Goal: Check status: Check status

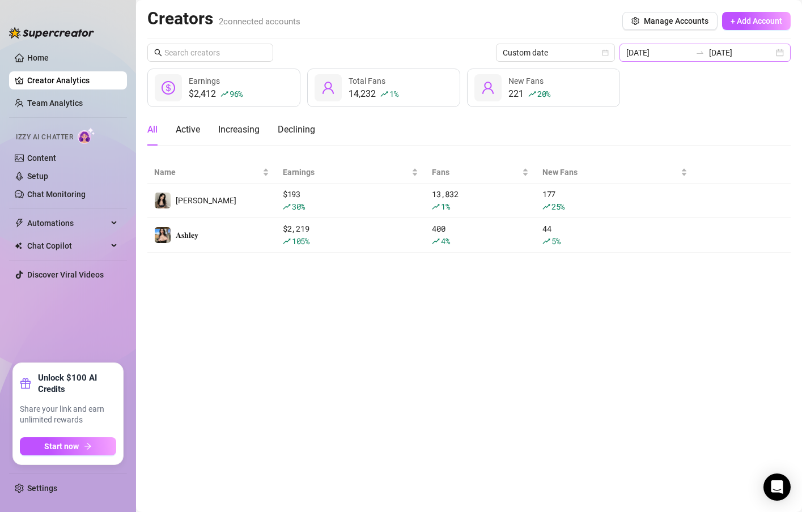
click at [704, 52] on icon "swap-right" at bounding box center [699, 52] width 9 height 9
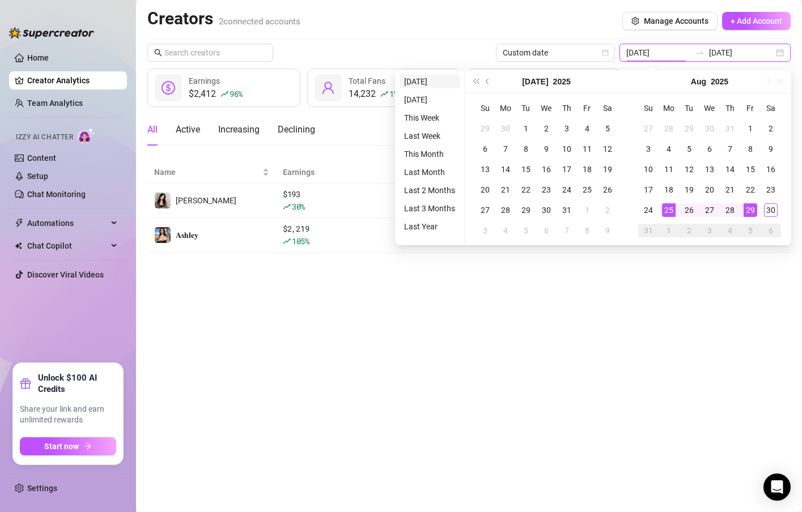
type input "[DATE]"
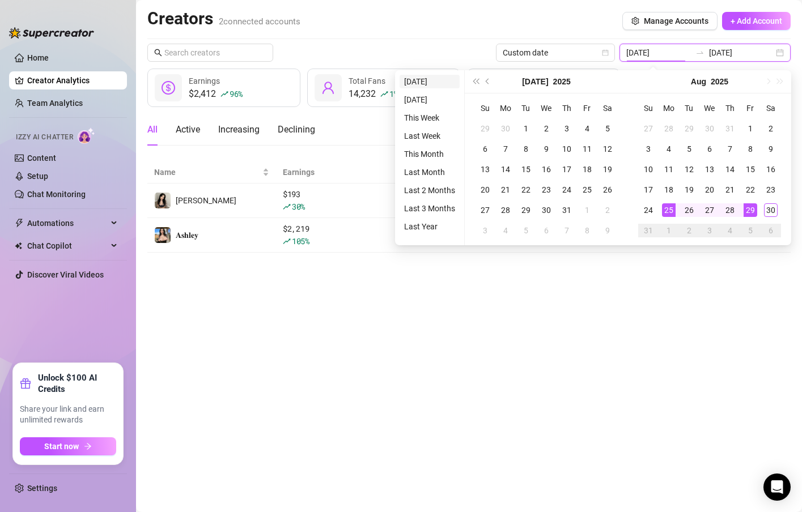
type input "[DATE]"
click at [414, 83] on li "[DATE]" at bounding box center [430, 82] width 60 height 14
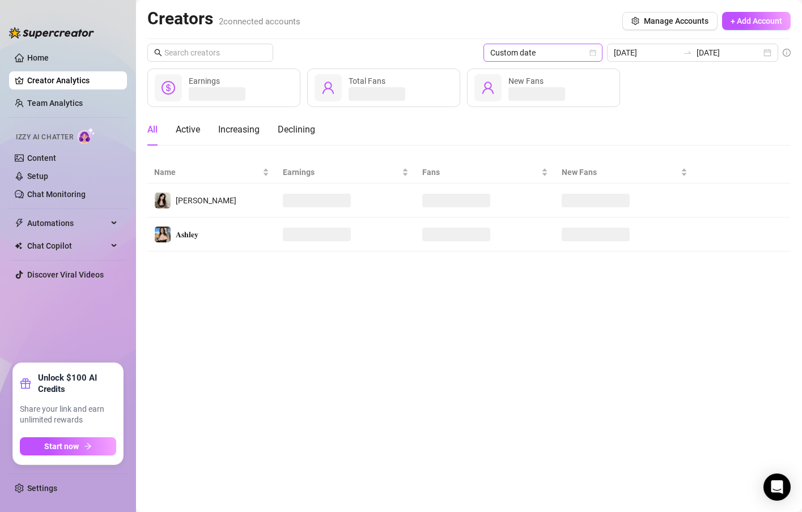
click at [568, 53] on span "Custom date" at bounding box center [542, 52] width 105 height 17
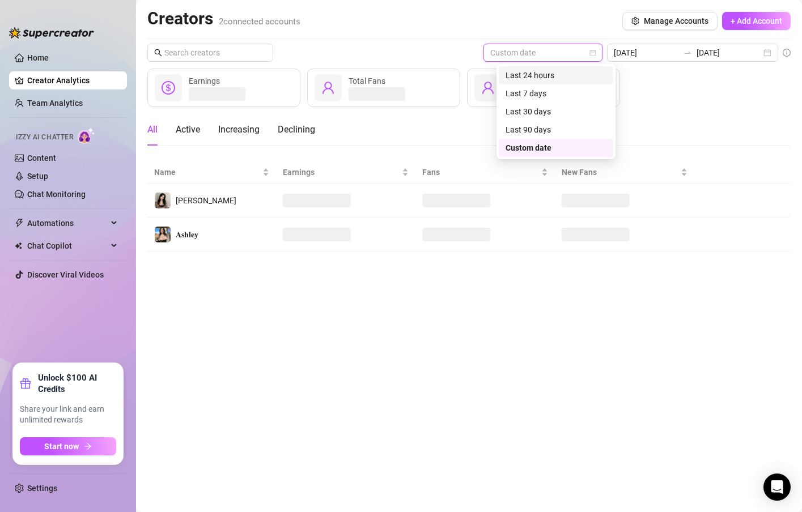
click at [566, 73] on div "Last 24 hours" at bounding box center [556, 75] width 101 height 12
